Goal: Information Seeking & Learning: Learn about a topic

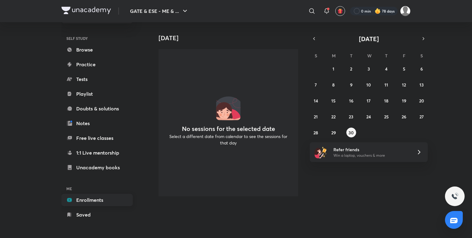
click at [91, 198] on link "Enrollments" at bounding box center [96, 200] width 71 height 12
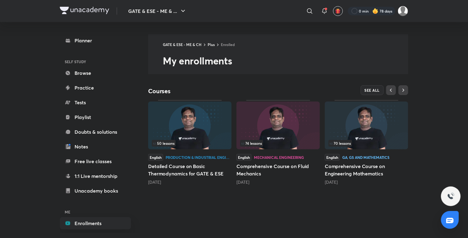
click at [363, 120] on img at bounding box center [367, 126] width 84 height 48
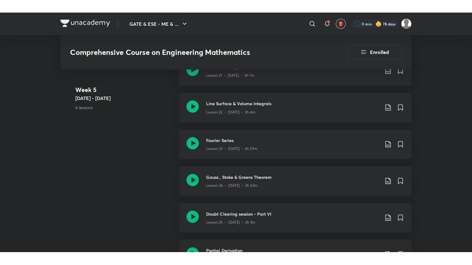
scroll to position [1243, 0]
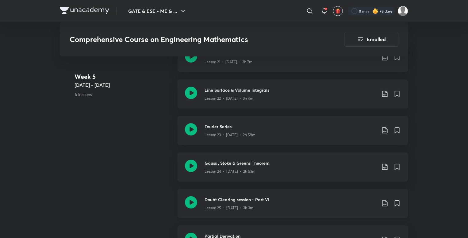
click at [195, 200] on icon at bounding box center [191, 202] width 12 height 12
